Goal: Browse casually

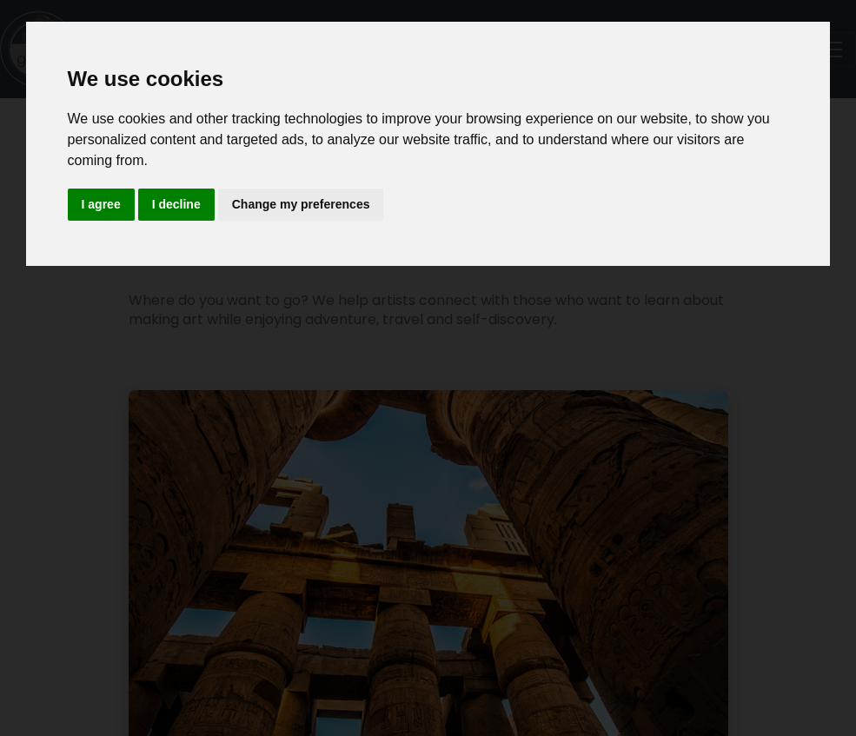
click at [87, 198] on button "I agree" at bounding box center [101, 204] width 67 height 32
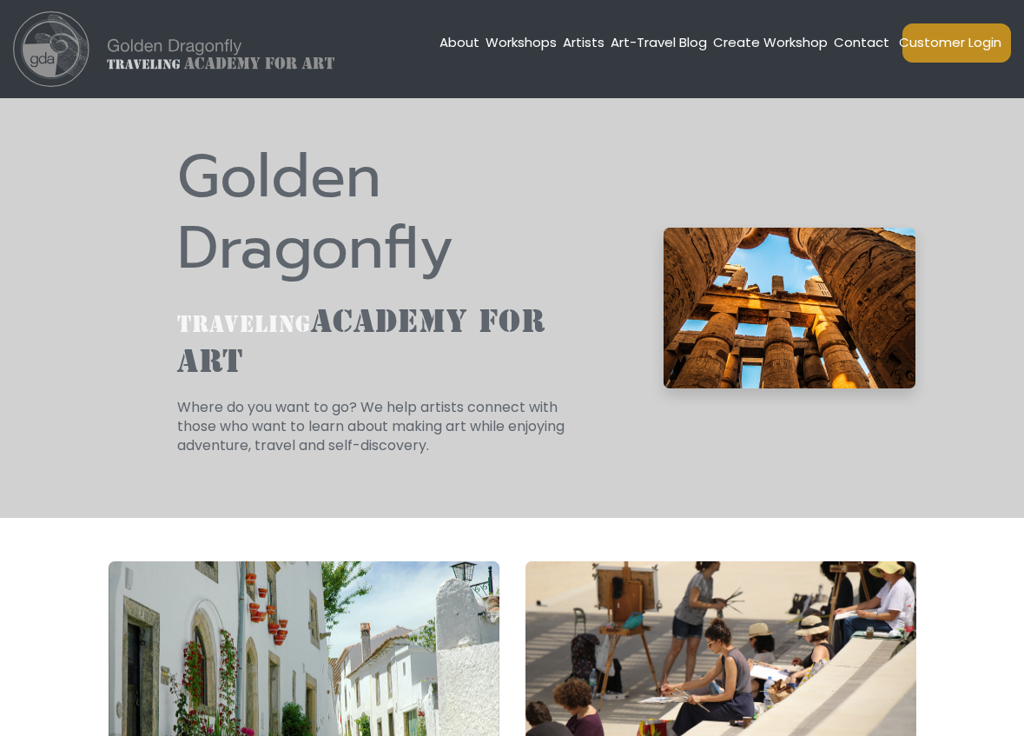
click at [638, 212] on div "Golden Dragonfly traveling ACADEMY FOR ART Where do you want to go? We help art…" at bounding box center [513, 308] width 834 height 333
click at [598, 244] on div "Golden Dragonfly traveling ACADEMY FOR ART Where do you want to go? We help art…" at bounding box center [513, 308] width 834 height 333
click at [548, 278] on h1 "Golden Dragonfly" at bounding box center [372, 213] width 391 height 142
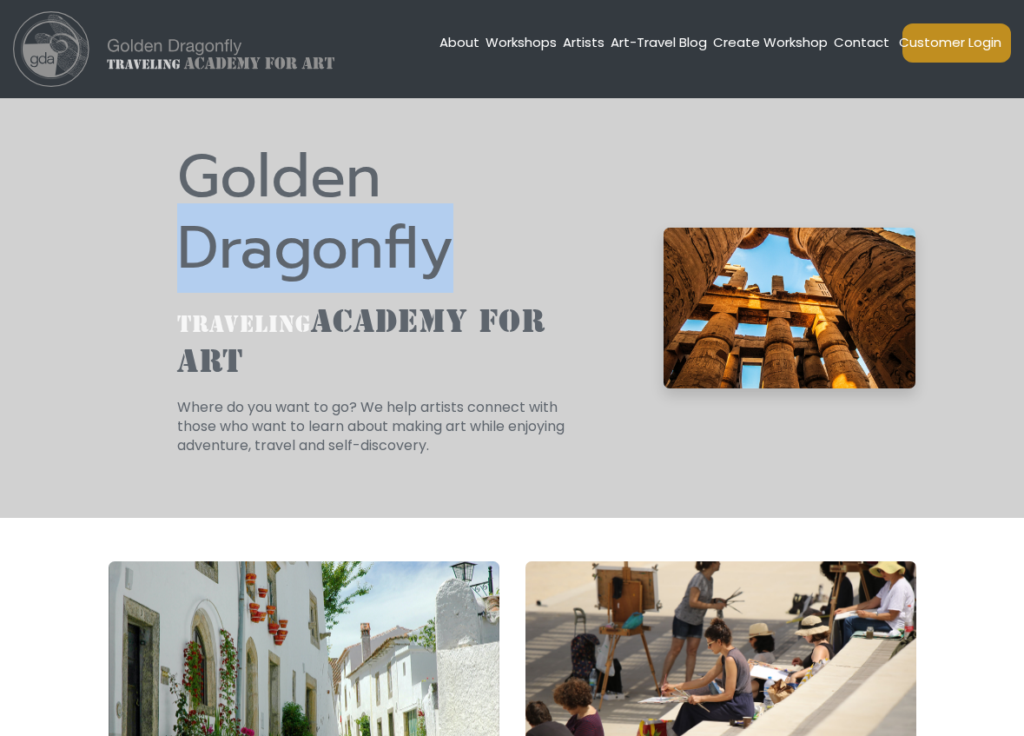
click at [548, 278] on h1 "Golden Dragonfly" at bounding box center [372, 213] width 391 height 142
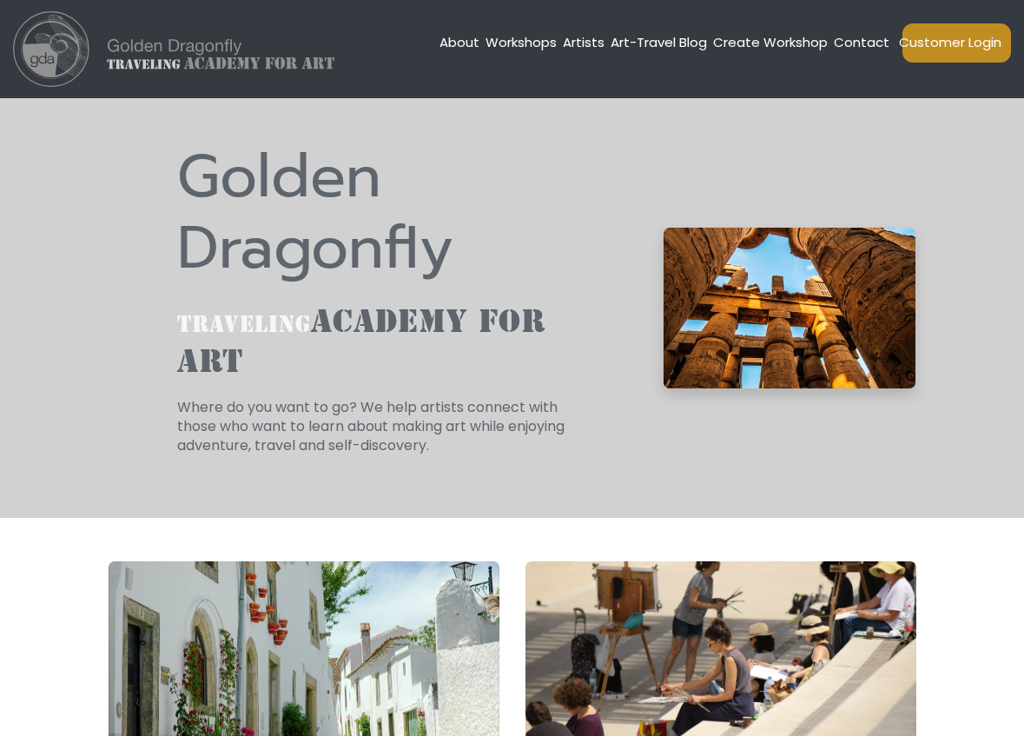
click at [548, 278] on h1 "Golden Dragonfly" at bounding box center [372, 213] width 391 height 142
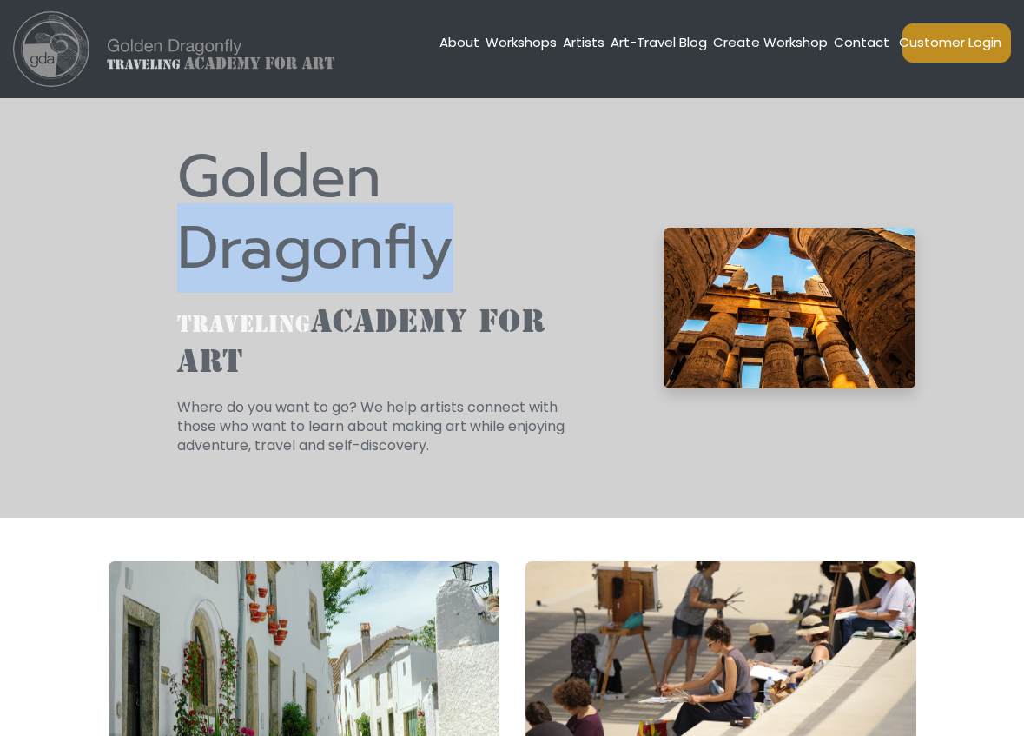
click at [547, 277] on h1 "Golden Dragonfly" at bounding box center [372, 213] width 391 height 142
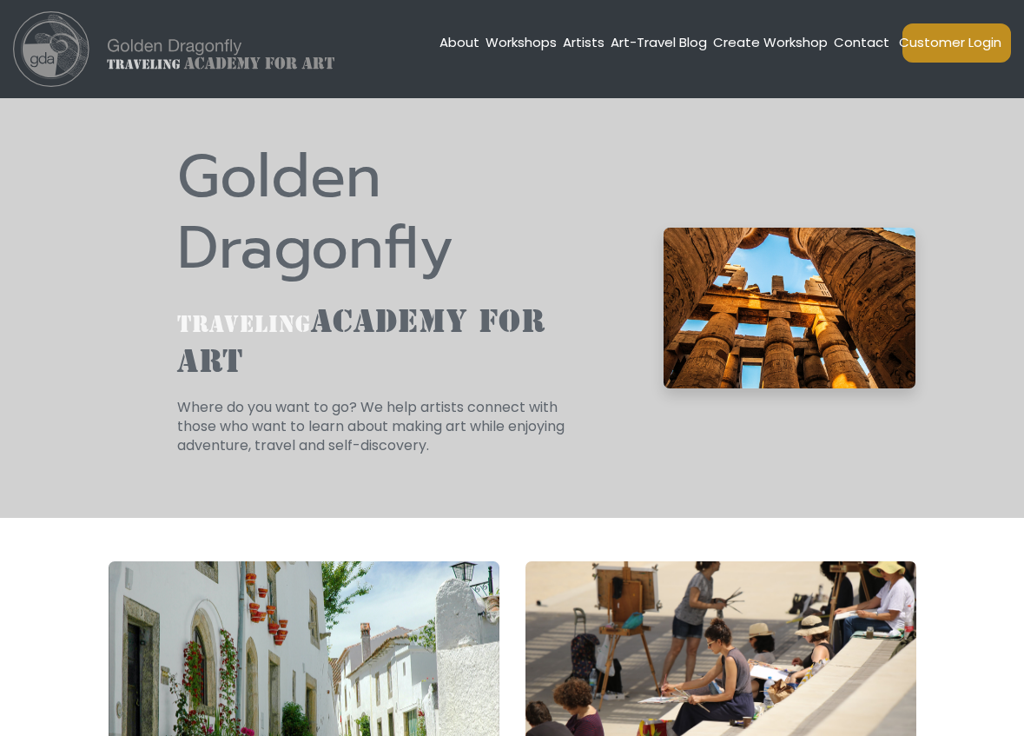
click at [526, 360] on h3 "traveling ACADEMY FOR ART" at bounding box center [372, 340] width 391 height 76
